Goal: Task Accomplishment & Management: Use online tool/utility

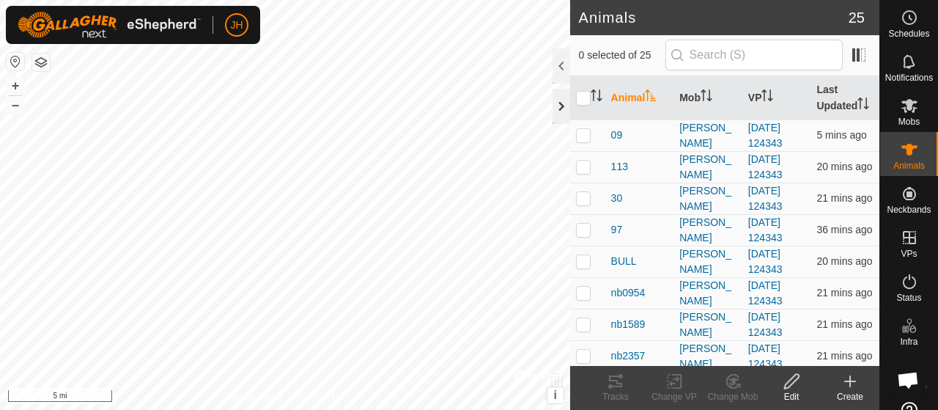
click at [555, 113] on div at bounding box center [562, 106] width 18 height 35
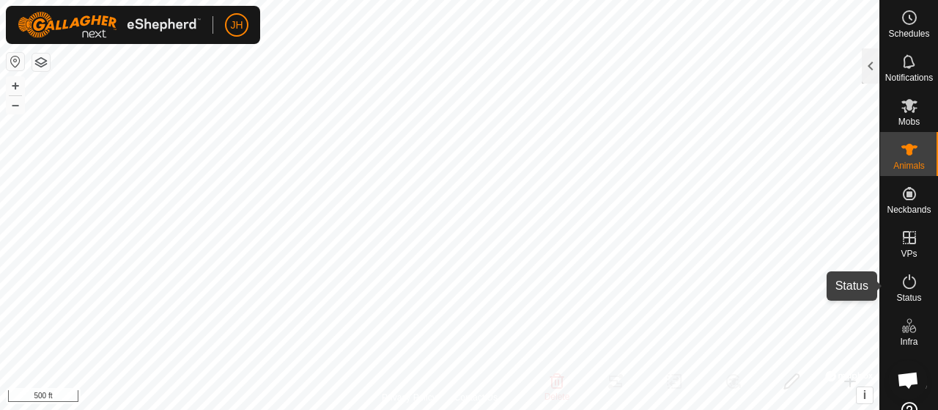
click at [907, 289] on icon at bounding box center [910, 282] width 18 height 18
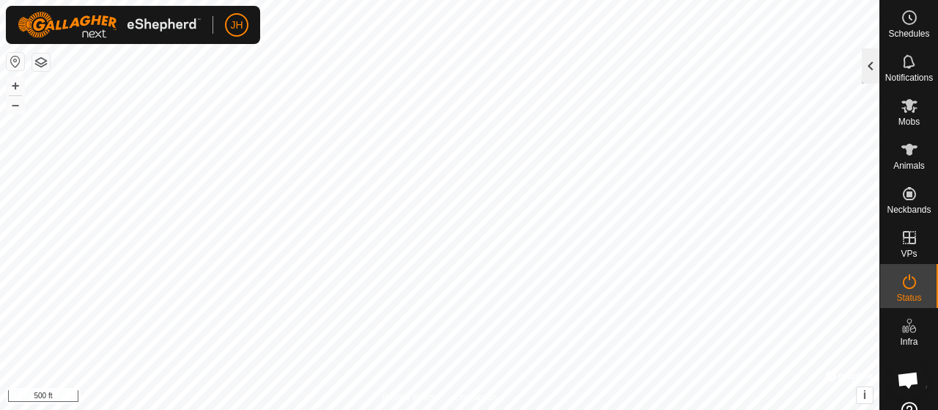
click at [866, 55] on div at bounding box center [871, 65] width 18 height 35
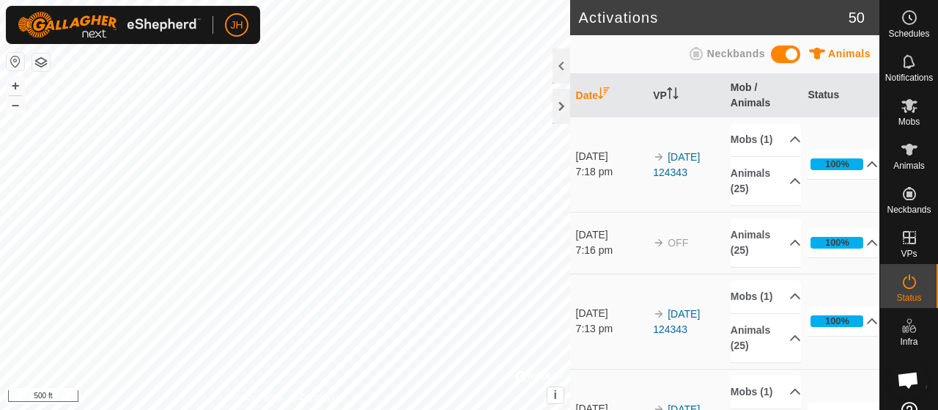
click at [773, 53] on span at bounding box center [785, 54] width 29 height 18
click at [792, 58] on span at bounding box center [785, 54] width 29 height 18
click at [565, 108] on div at bounding box center [562, 106] width 18 height 35
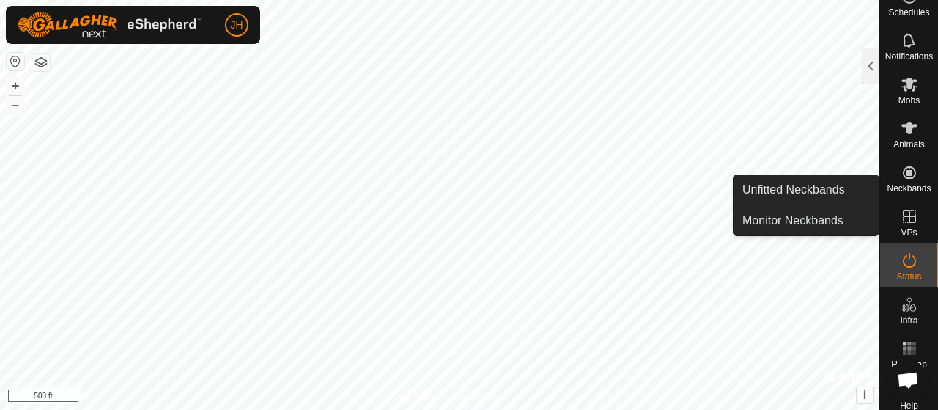
scroll to position [41, 0]
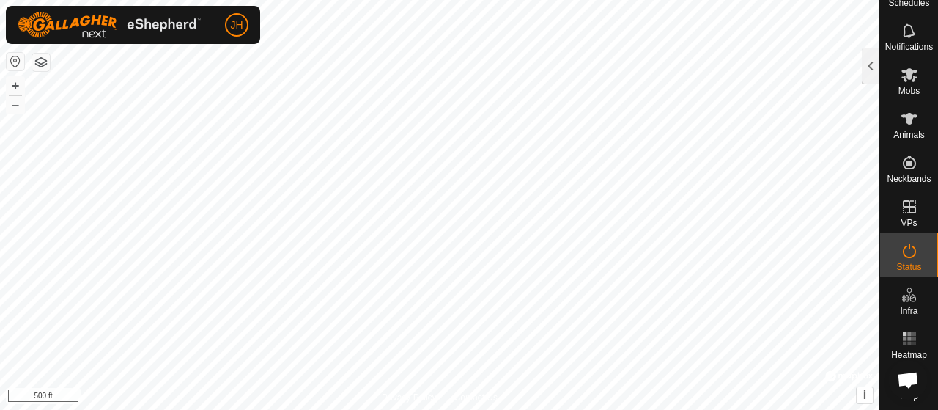
click at [822, 267] on body "JH Schedules Notifications Mobs Animals Neckbands VPs Status Infra Heatmap Help…" at bounding box center [469, 205] width 938 height 410
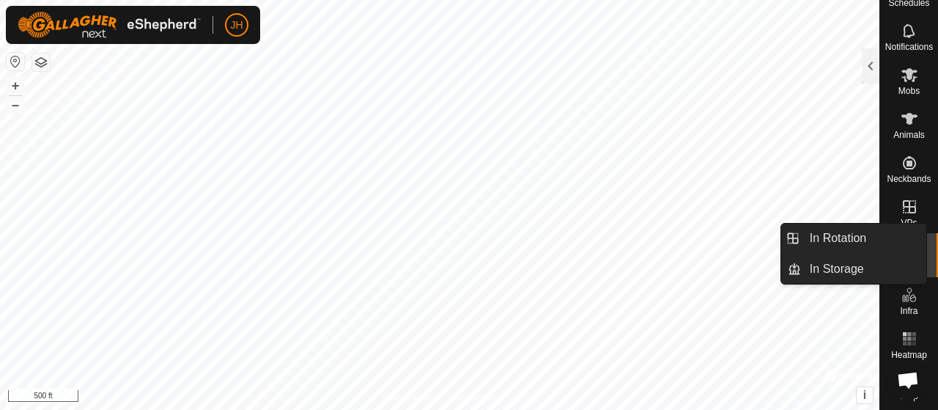
click at [888, 204] on div "VPs" at bounding box center [909, 211] width 58 height 44
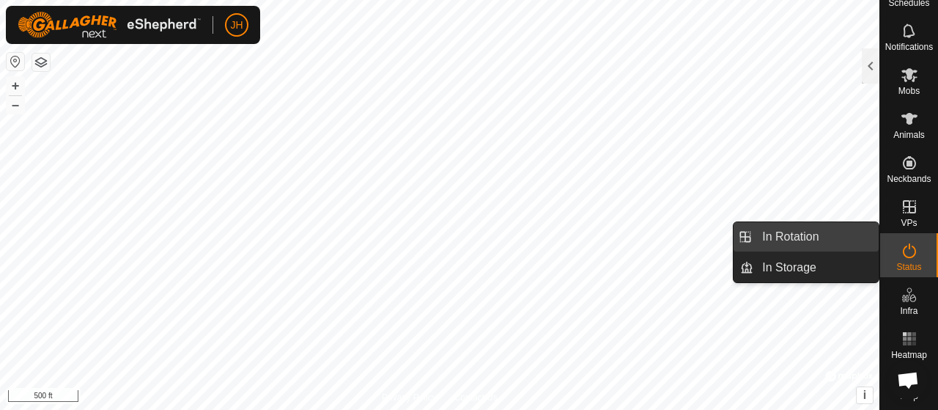
click at [829, 241] on link "In Rotation" at bounding box center [815, 236] width 125 height 29
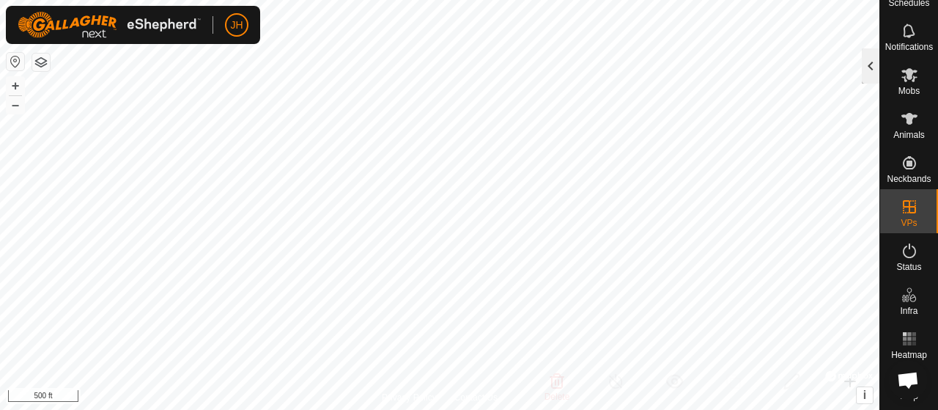
click at [869, 67] on div at bounding box center [871, 65] width 18 height 35
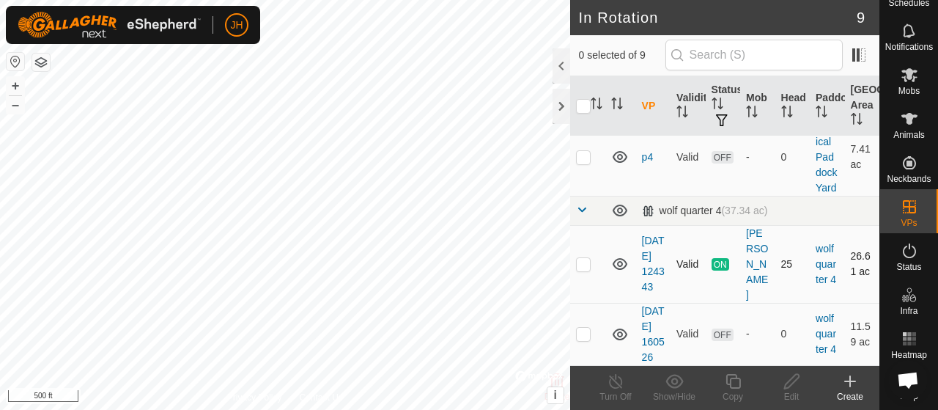
scroll to position [737, 0]
click at [651, 321] on link "[DATE] 160526" at bounding box center [653, 334] width 23 height 58
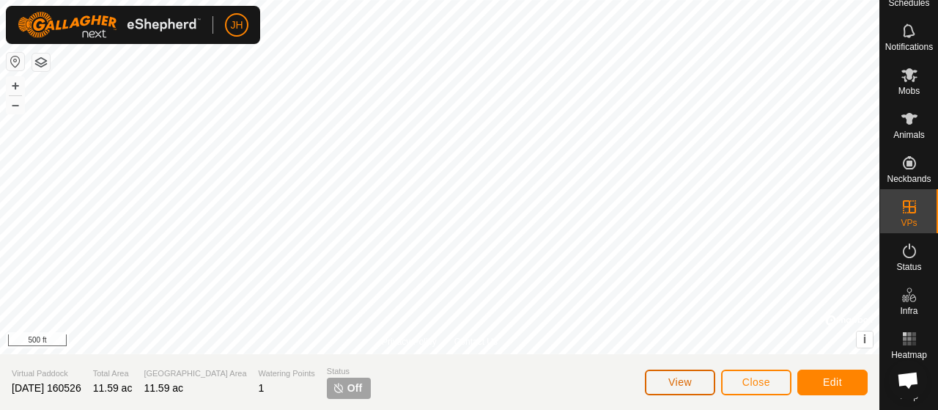
click at [702, 385] on button "View" at bounding box center [680, 382] width 70 height 26
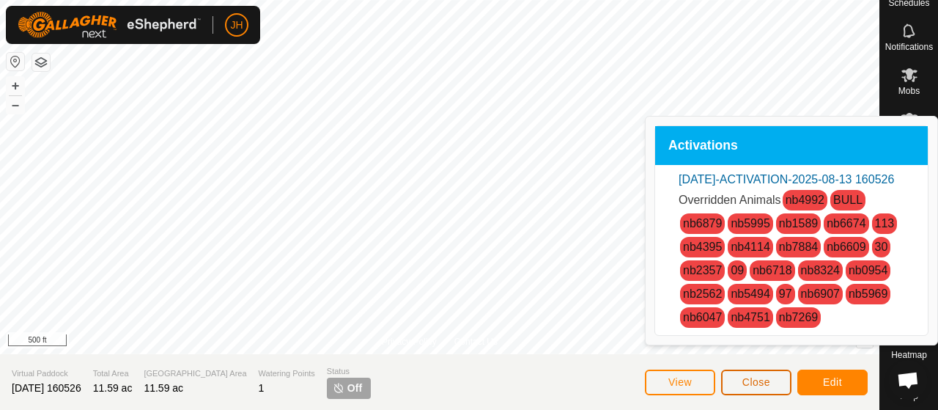
click at [750, 386] on span "Close" at bounding box center [756, 382] width 28 height 12
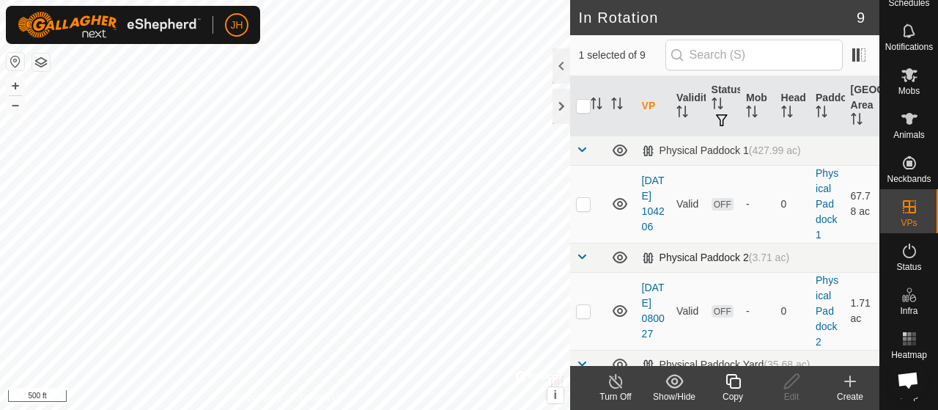
checkbox input "false"
click at [675, 382] on icon at bounding box center [674, 381] width 18 height 18
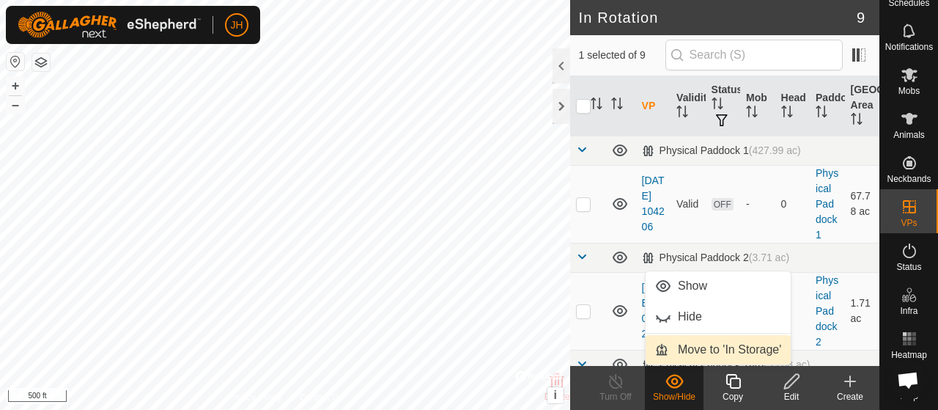
click at [709, 352] on link "Move to 'In Storage'" at bounding box center [718, 349] width 145 height 29
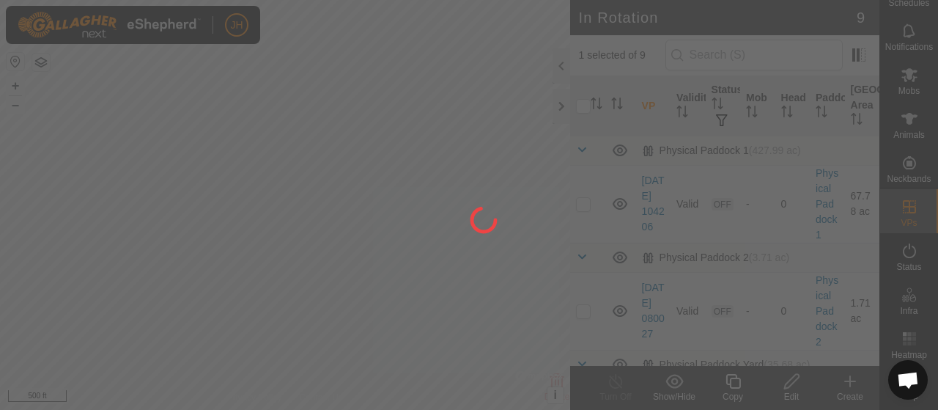
checkbox input "false"
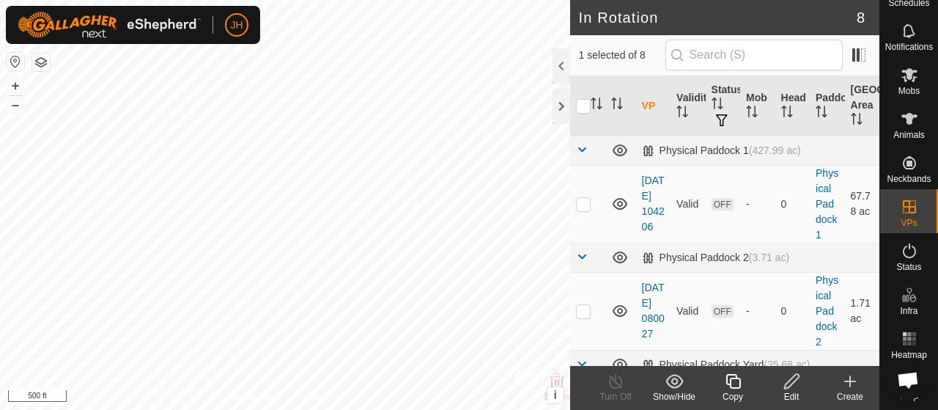
click at [673, 384] on icon at bounding box center [674, 381] width 18 height 14
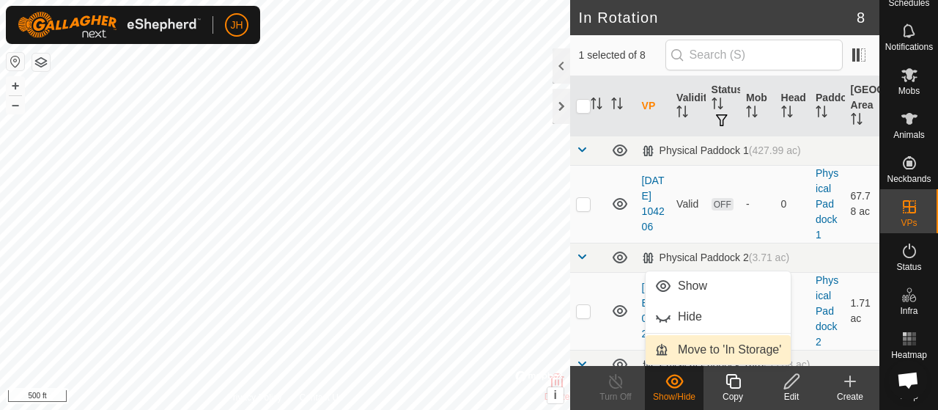
click at [690, 351] on link "Move to 'In Storage'" at bounding box center [718, 349] width 145 height 29
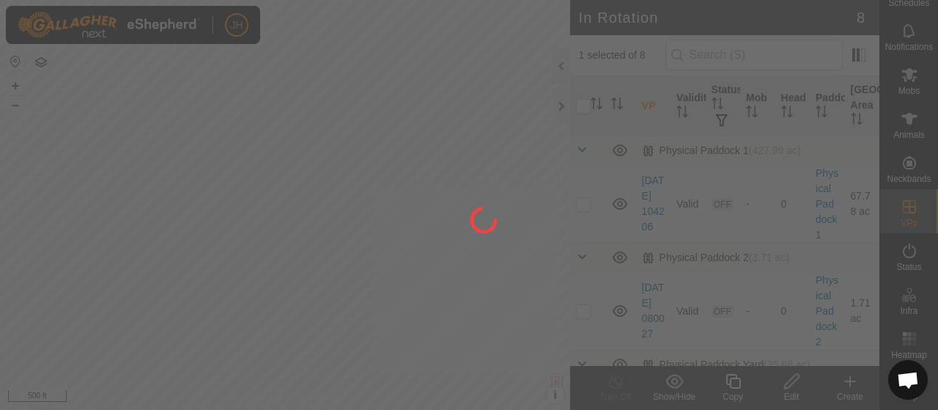
checkbox input "false"
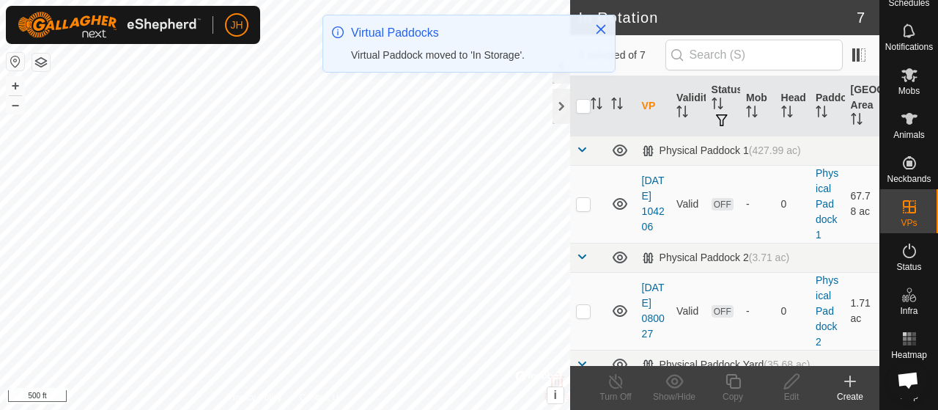
checkbox input "true"
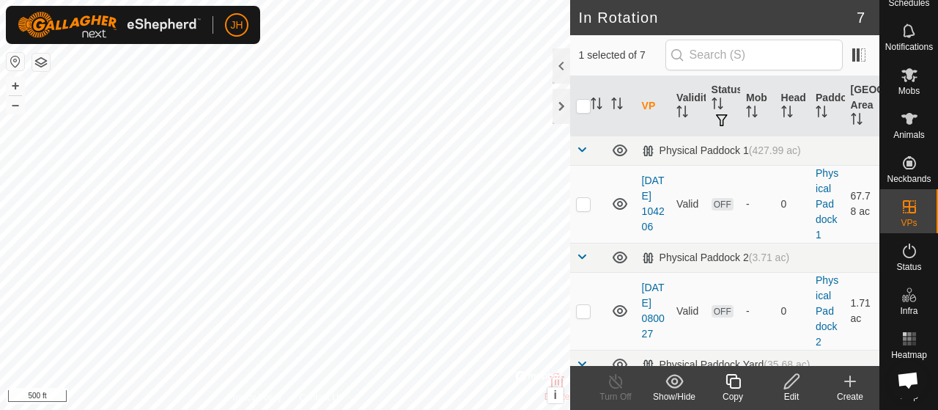
click at [668, 385] on icon at bounding box center [674, 381] width 18 height 18
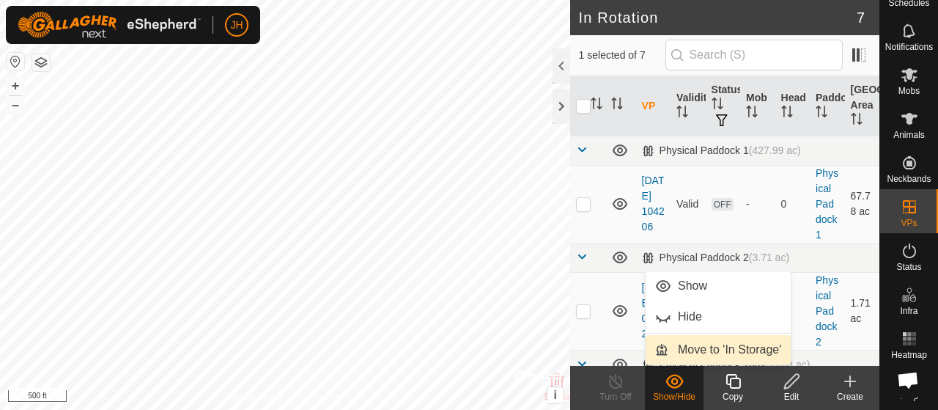
click at [688, 351] on link "Move to 'In Storage'" at bounding box center [718, 349] width 145 height 29
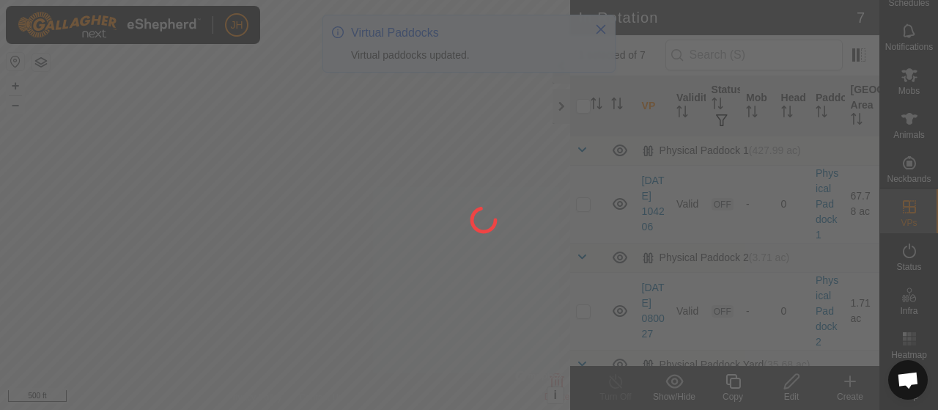
checkbox input "false"
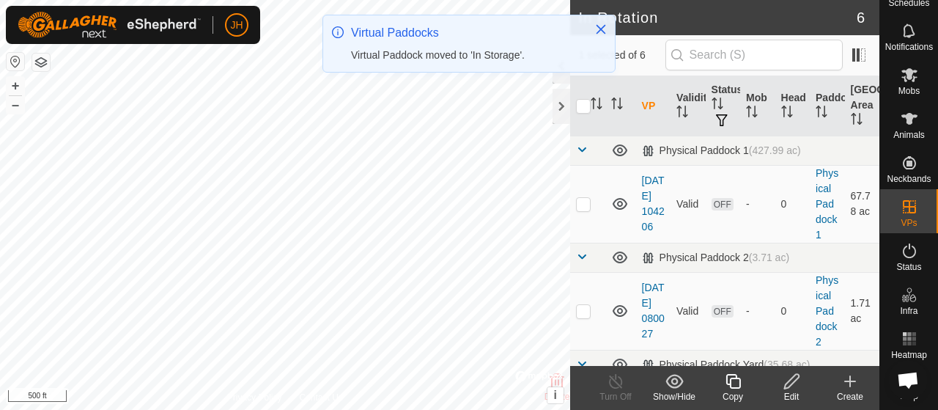
click at [676, 392] on div "Show/Hide" at bounding box center [674, 396] width 59 height 13
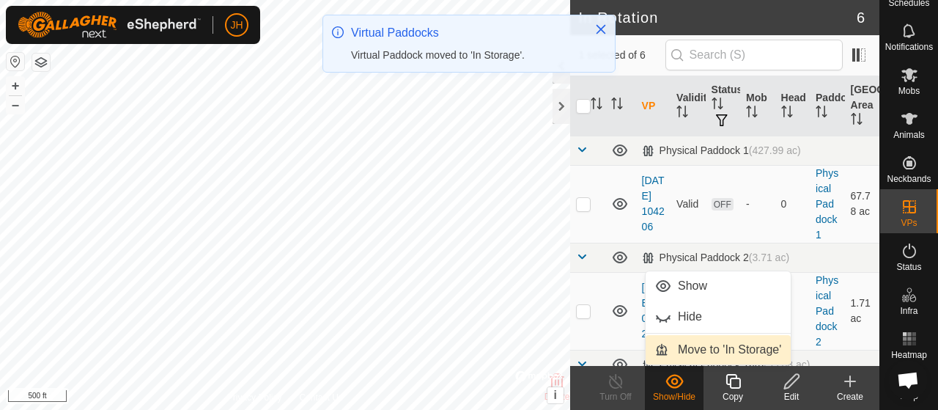
click at [696, 348] on link "Move to 'In Storage'" at bounding box center [718, 349] width 145 height 29
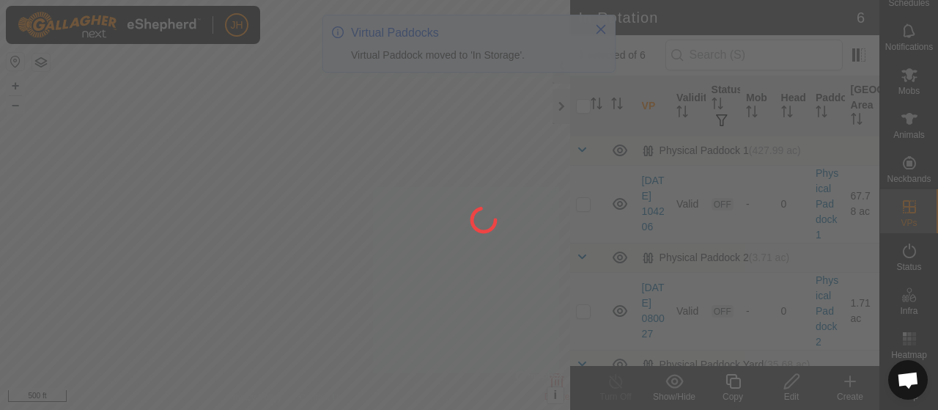
checkbox input "false"
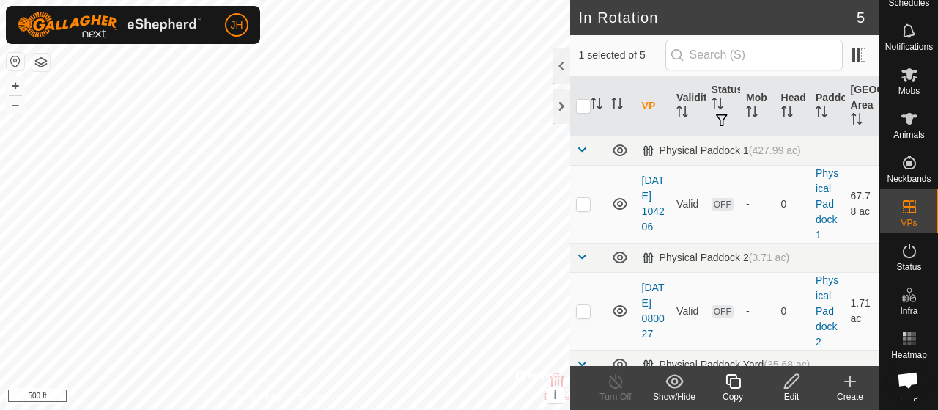
click at [668, 392] on div "Show/Hide" at bounding box center [674, 396] width 59 height 13
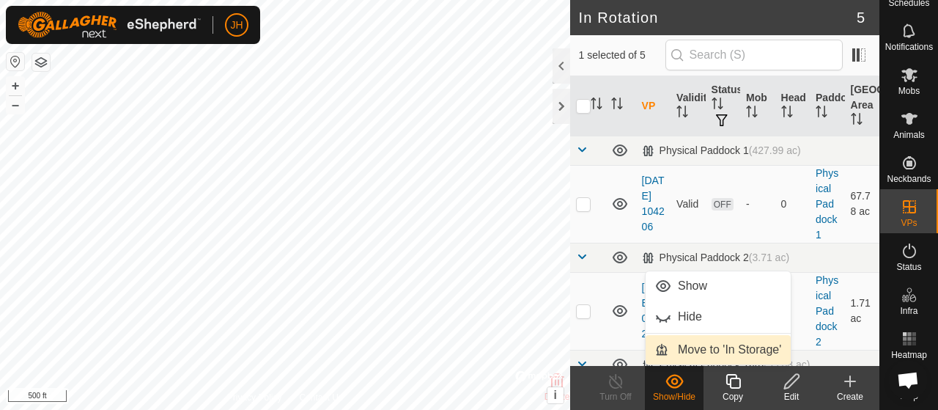
click at [713, 341] on link "Move to 'In Storage'" at bounding box center [718, 349] width 145 height 29
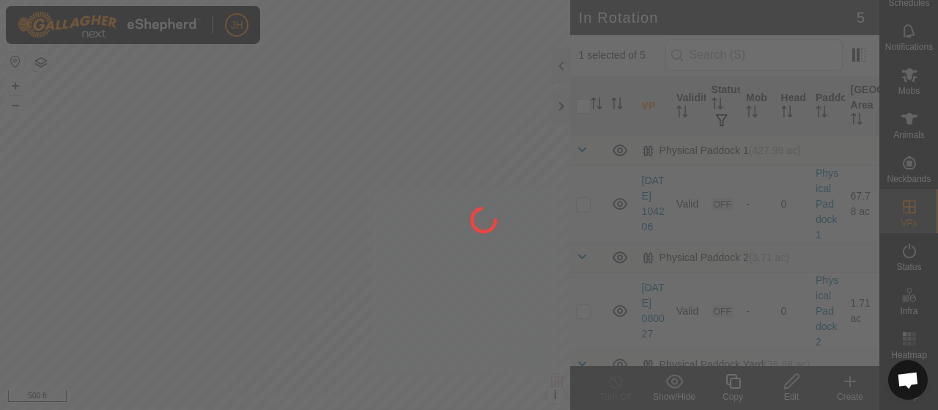
checkbox input "false"
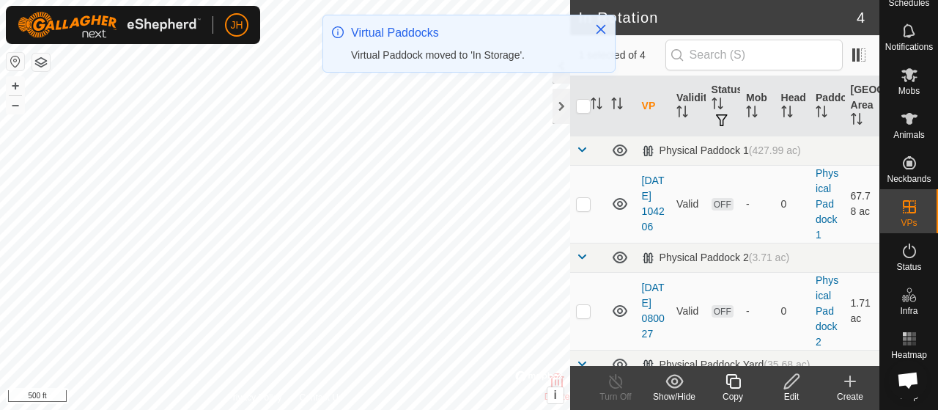
click at [679, 392] on div "Show/Hide" at bounding box center [674, 396] width 59 height 13
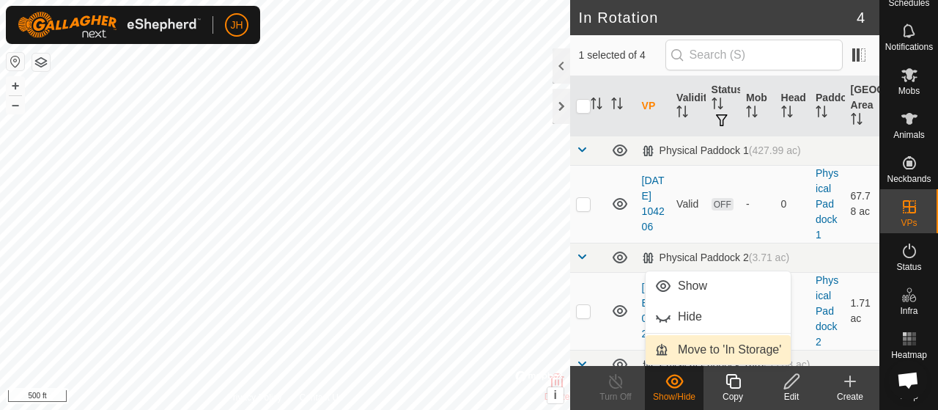
click at [689, 348] on link "Move to 'In Storage'" at bounding box center [718, 349] width 145 height 29
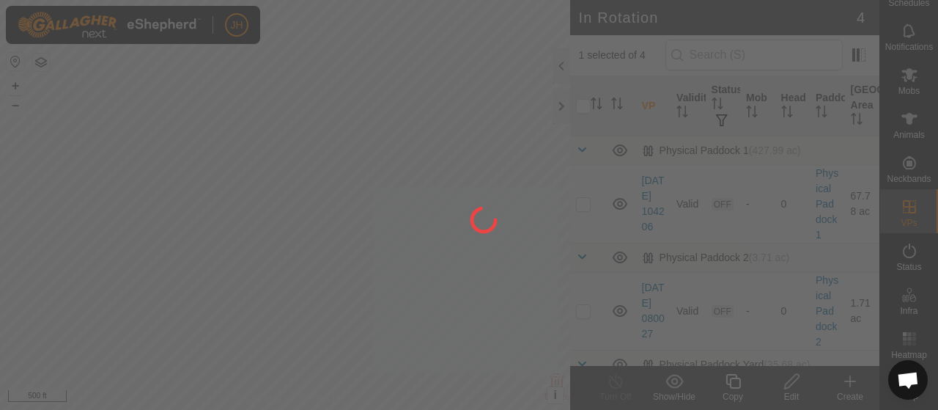
checkbox input "false"
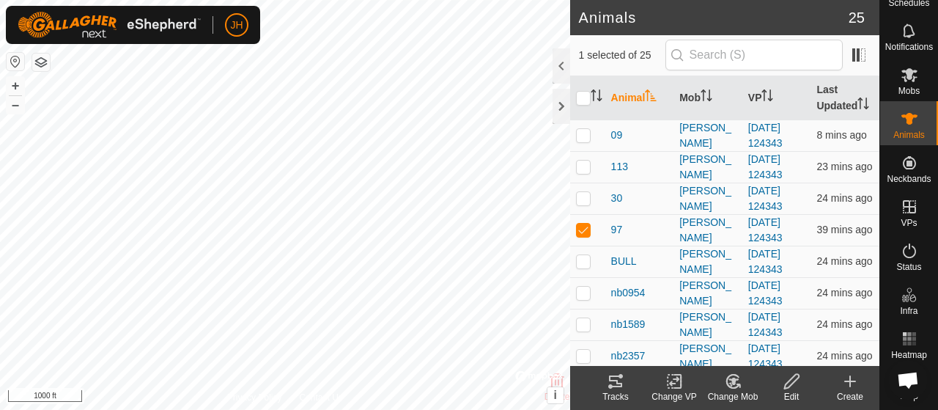
click at [615, 388] on icon at bounding box center [616, 381] width 18 height 18
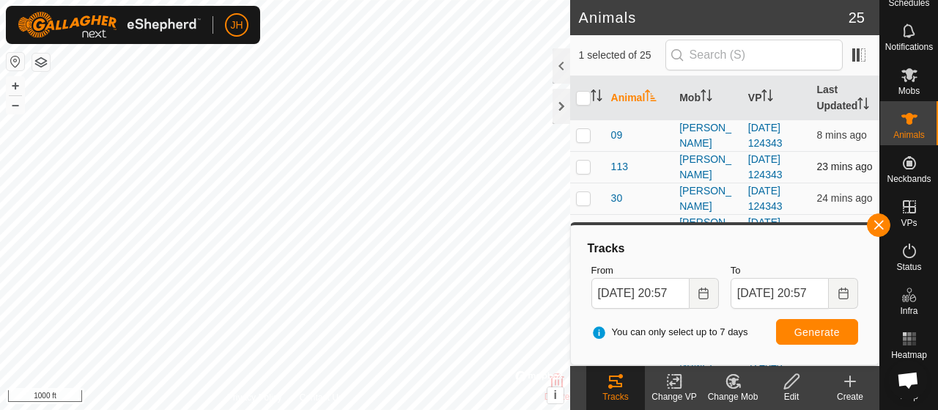
click at [580, 172] on p-checkbox at bounding box center [583, 166] width 15 height 12
checkbox input "true"
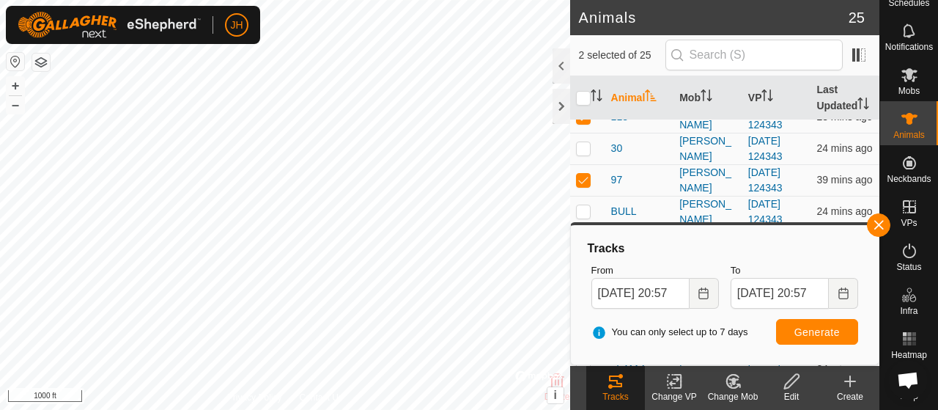
scroll to position [73, 0]
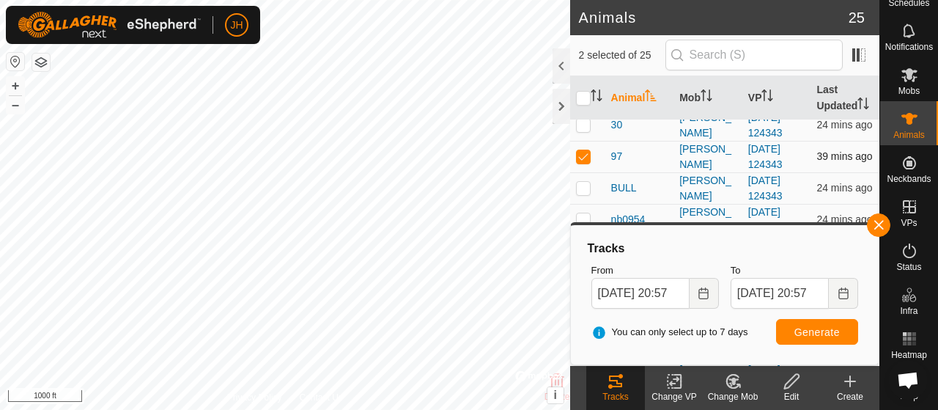
click at [583, 172] on td at bounding box center [587, 157] width 35 height 32
checkbox input "false"
click at [825, 332] on span "Generate" at bounding box center [816, 332] width 45 height 12
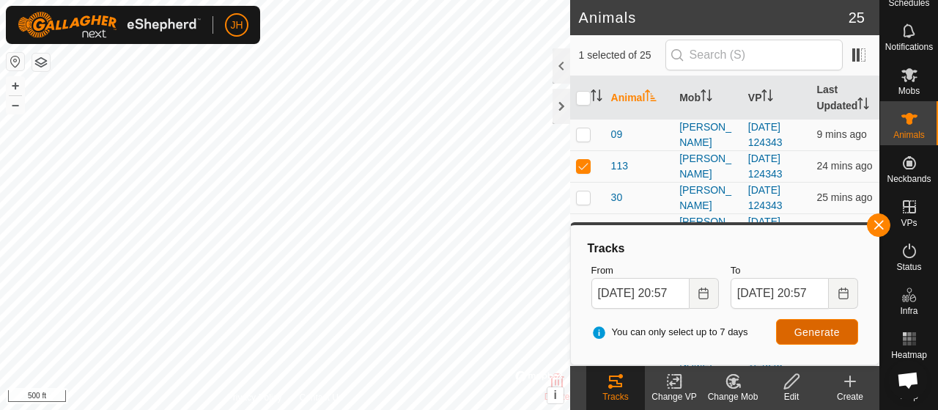
scroll to position [0, 0]
click at [582, 172] on p-checkbox at bounding box center [583, 166] width 15 height 12
checkbox input "false"
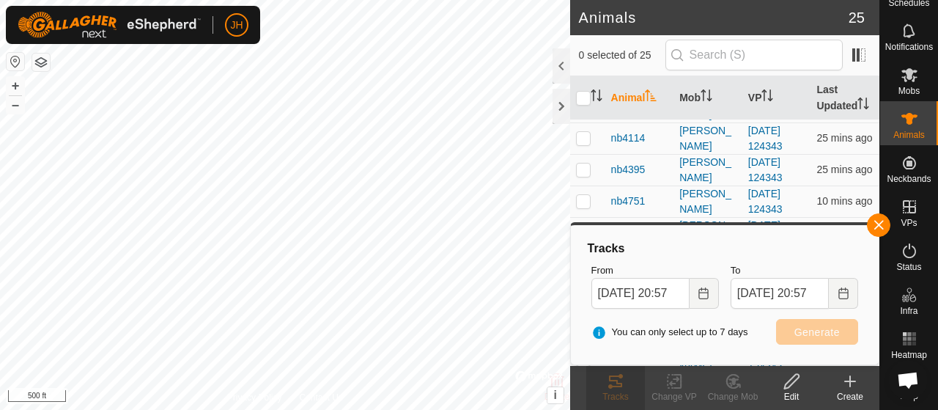
scroll to position [366, 0]
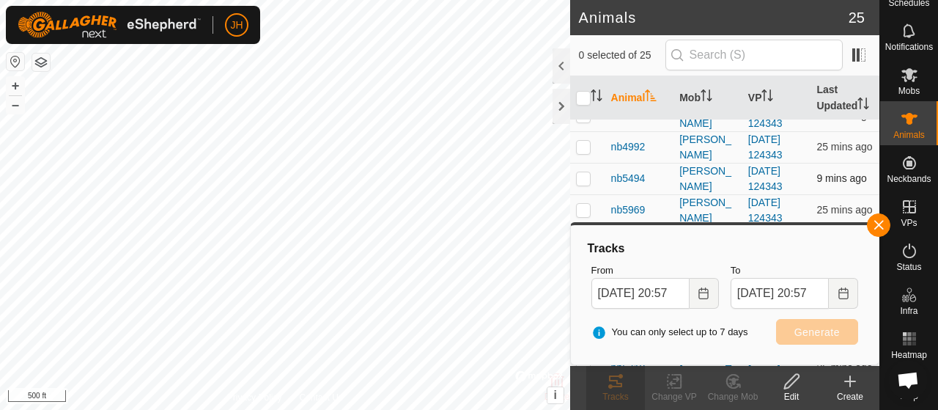
click at [585, 184] on p-checkbox at bounding box center [583, 178] width 15 height 12
checkbox input "true"
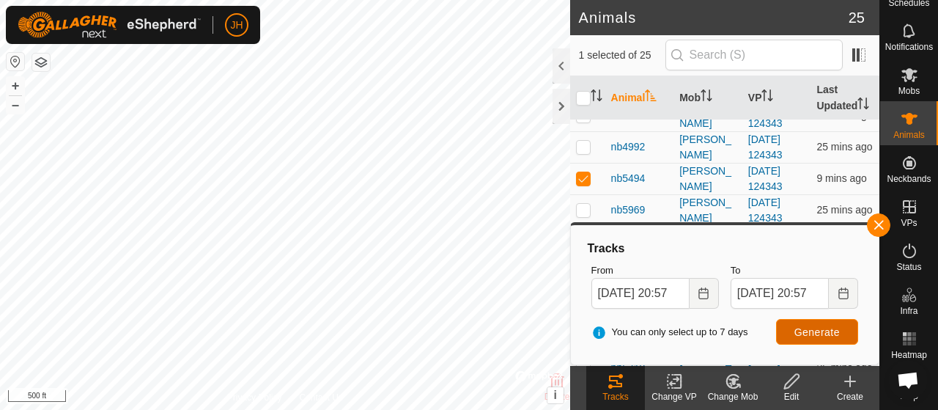
click at [821, 331] on span "Generate" at bounding box center [816, 332] width 45 height 12
click at [912, 332] on rect at bounding box center [914, 334] width 4 height 4
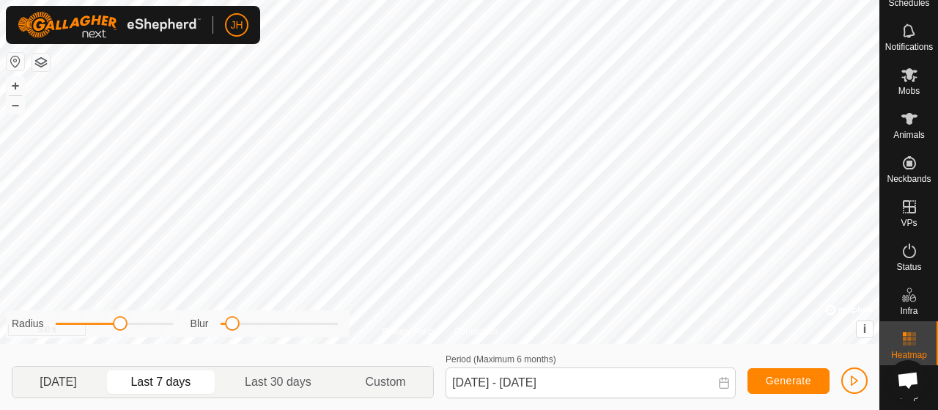
click at [68, 380] on p-togglebutton "[DATE]" at bounding box center [58, 381] width 92 height 31
click at [191, 389] on p-togglebutton "Last 7 days" at bounding box center [161, 381] width 114 height 31
click at [255, 324] on div at bounding box center [279, 323] width 117 height 2
click at [231, 325] on div "Blur" at bounding box center [264, 323] width 147 height 15
drag, startPoint x: 254, startPoint y: 327, endPoint x: 239, endPoint y: 326, distance: 14.7
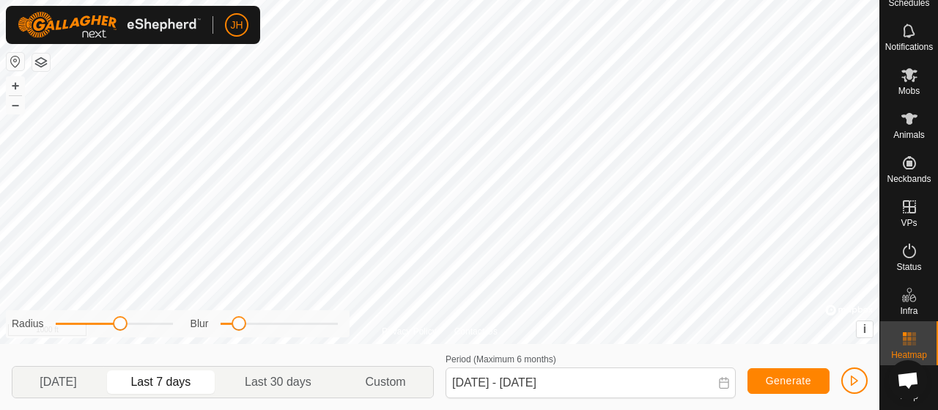
click at [239, 326] on span at bounding box center [239, 323] width 15 height 15
drag, startPoint x: 120, startPoint y: 325, endPoint x: 98, endPoint y: 320, distance: 22.6
click at [98, 320] on span at bounding box center [96, 323] width 15 height 15
click at [256, 389] on p-togglebutton "Last 30 days" at bounding box center [278, 381] width 120 height 31
click at [79, 387] on p-togglebutton "[DATE]" at bounding box center [58, 381] width 92 height 31
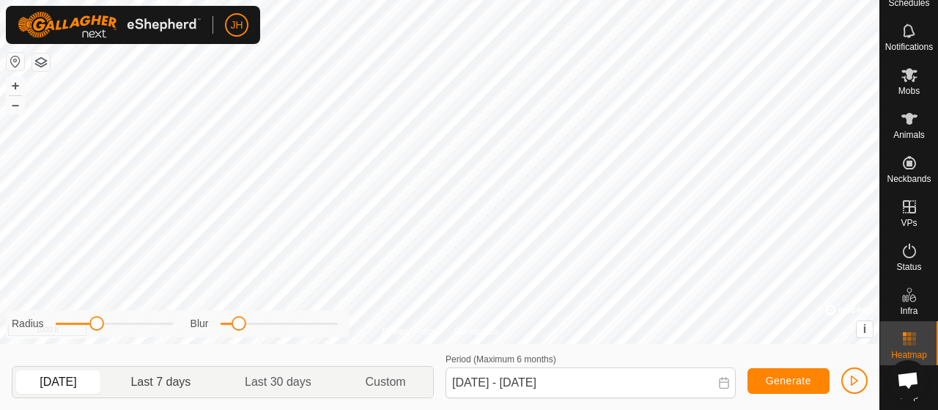
click at [188, 386] on p-togglebutton "Last 7 days" at bounding box center [161, 381] width 114 height 31
type input "[DATE] - [DATE]"
